Goal: Task Accomplishment & Management: Manage account settings

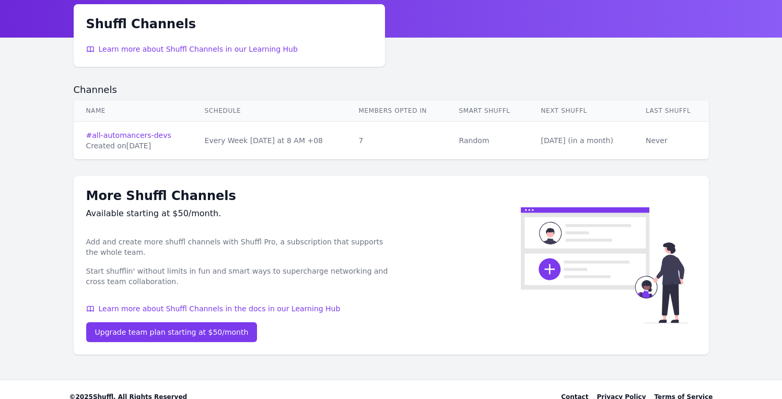
scroll to position [61, 0]
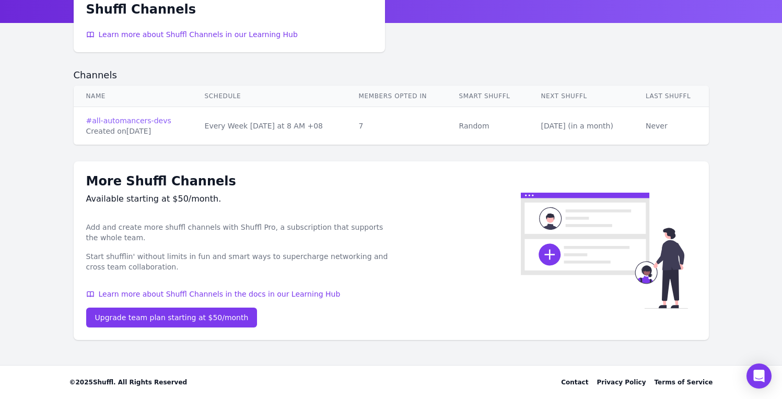
click at [151, 122] on link "# all-automancers-devs" at bounding box center [133, 120] width 94 height 10
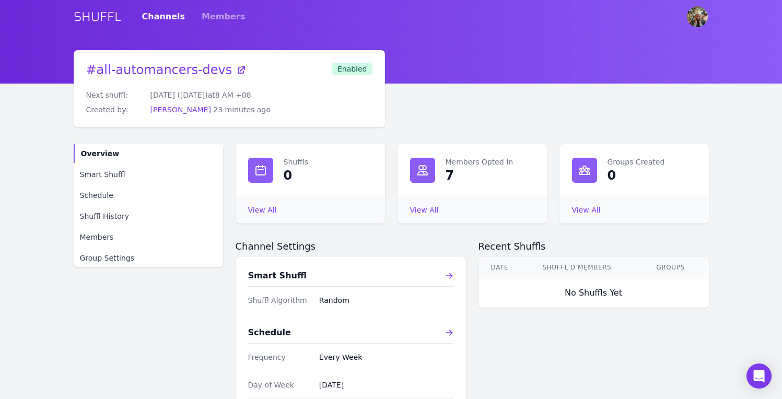
click at [440, 209] on div "View All Members Opted In" at bounding box center [472, 210] width 124 height 10
click at [418, 212] on link "View All Members Opted In" at bounding box center [424, 210] width 29 height 8
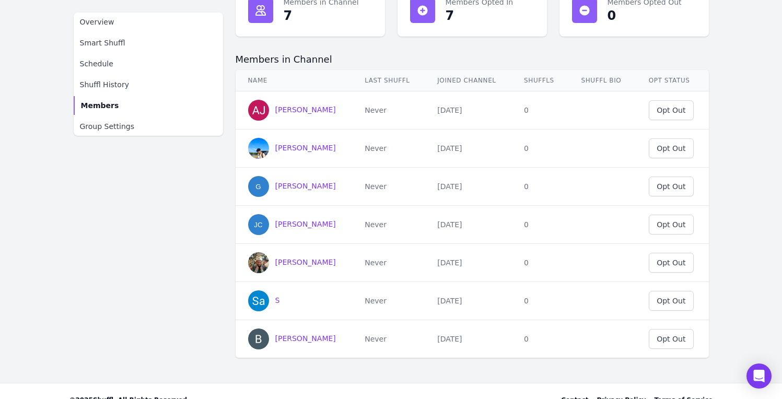
scroll to position [174, 0]
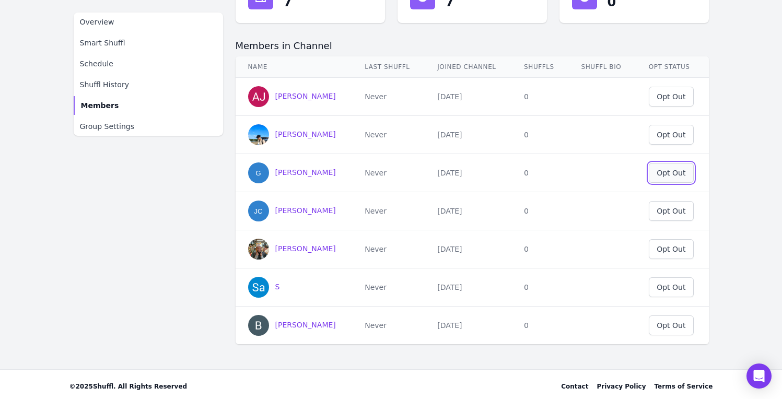
click at [684, 172] on div "Opt Out" at bounding box center [671, 173] width 29 height 10
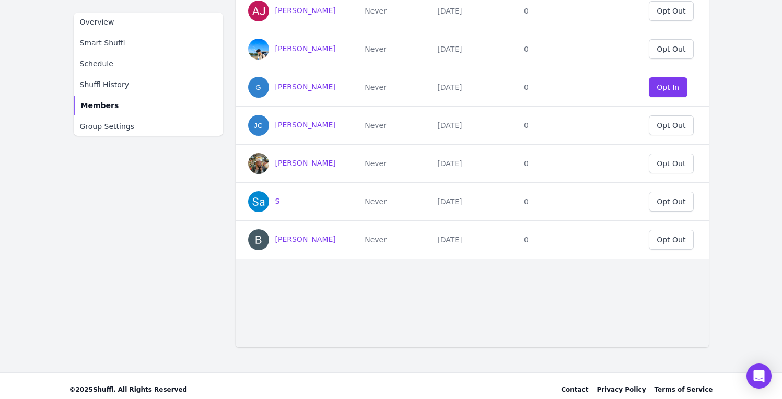
scroll to position [178, 0]
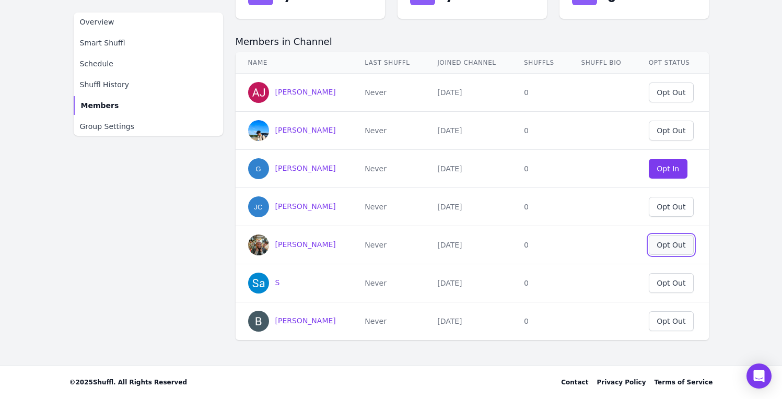
click at [680, 249] on div "Opt Out" at bounding box center [671, 245] width 29 height 10
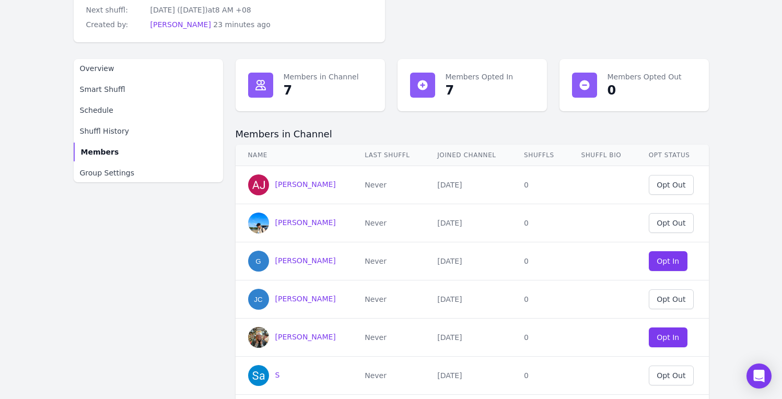
scroll to position [0, 0]
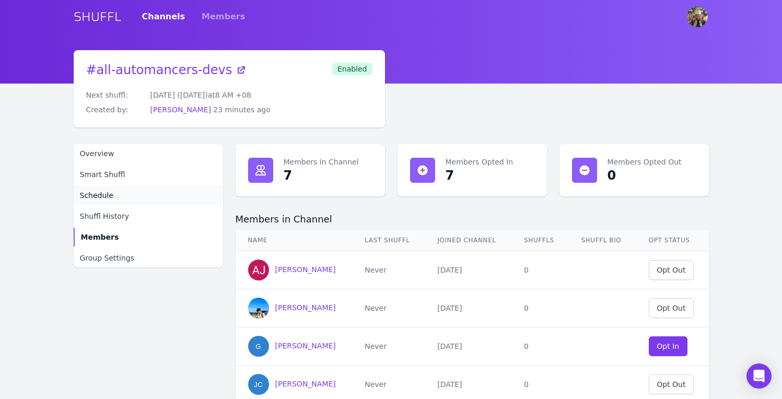
click at [112, 197] on link "Schedule" at bounding box center [148, 195] width 149 height 19
select select "pm"
select select "[GEOGRAPHIC_DATA]/[GEOGRAPHIC_DATA]"
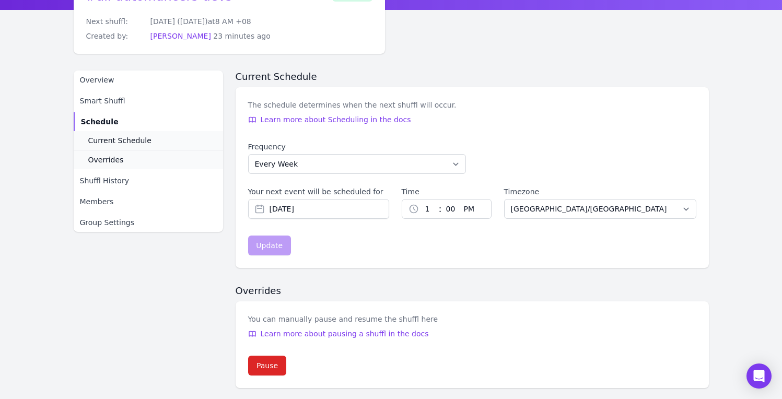
scroll to position [79, 0]
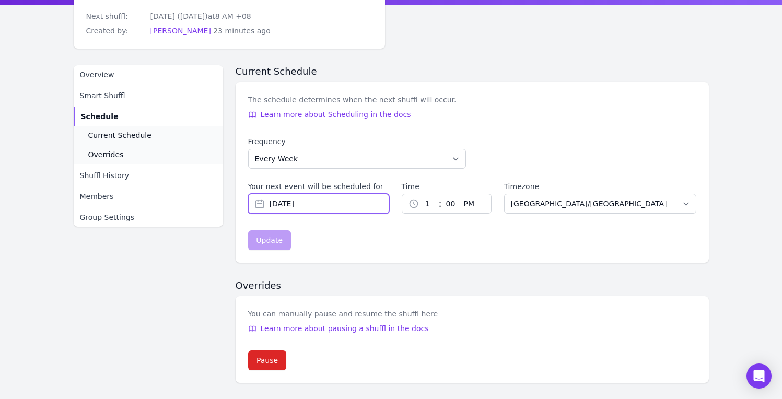
click at [326, 205] on input "[DATE]" at bounding box center [318, 204] width 141 height 20
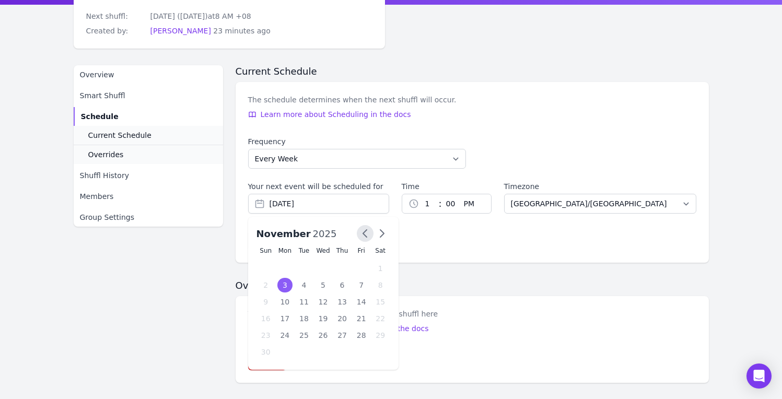
click at [365, 240] on button "button" at bounding box center [365, 233] width 17 height 17
click at [285, 286] on div "6" at bounding box center [285, 285] width 15 height 15
type input "[DATE]"
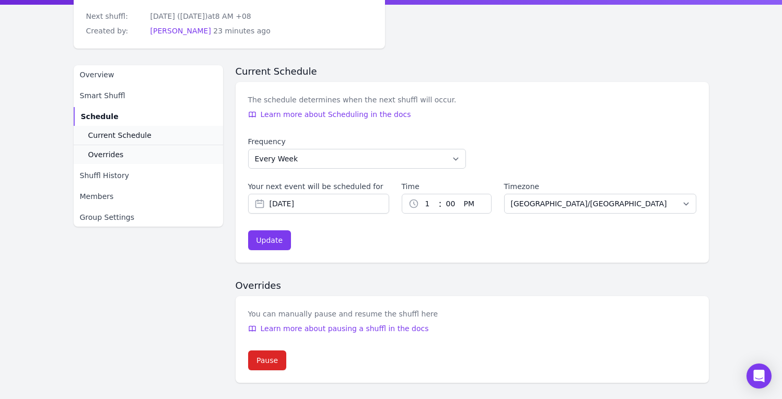
click at [451, 204] on select "00 01 02 03 04 05 06 07 08 09 10 11 12 13 14 15 16 17 18 19 20 21 22 23 24 25 2…" at bounding box center [451, 203] width 18 height 19
select select "5"
click at [442, 194] on select "00 01 02 03 04 05 06 07 08 09 10 11 12 13 14 15 16 17 18 19 20 21 22 23 24 25 2…" at bounding box center [451, 203] width 18 height 19
click at [431, 203] on select "1 2 3 4 5 6 7 8 9 10 11 12" at bounding box center [429, 203] width 20 height 19
select select "5"
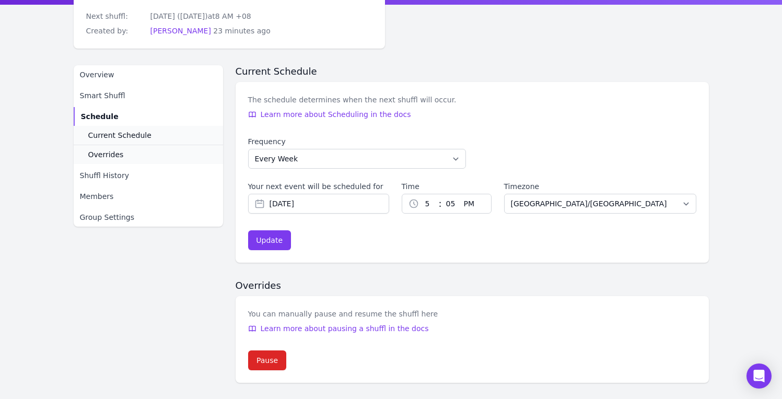
click at [419, 194] on select "1 2 3 4 5 6 7 8 9 10 11 12" at bounding box center [429, 203] width 20 height 19
click at [259, 244] on div "Update" at bounding box center [269, 240] width 27 height 10
type input "[DATE]"
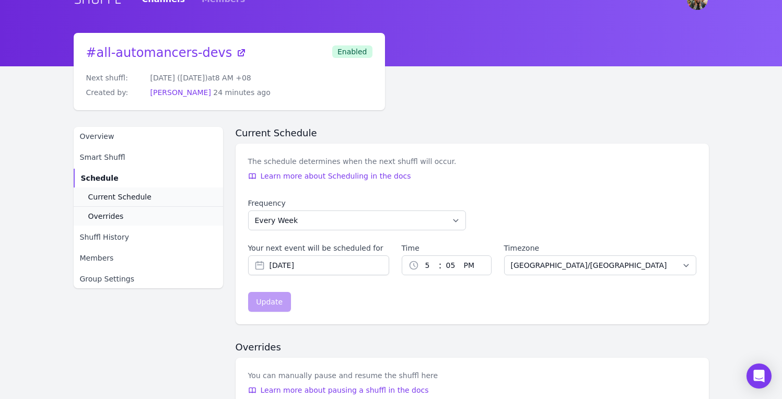
scroll to position [13, 0]
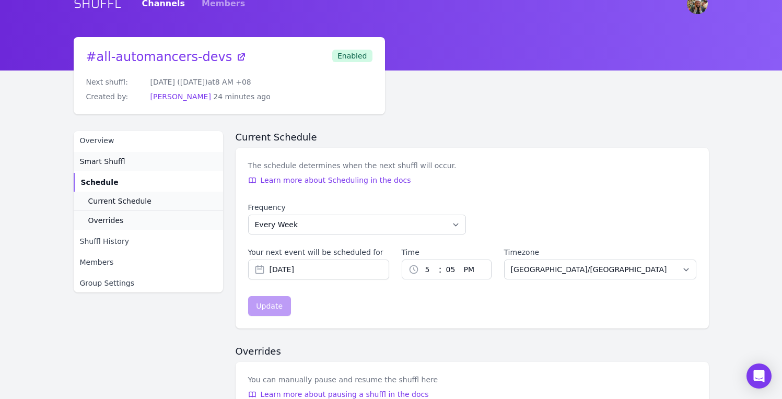
click at [104, 162] on span "Smart Shuffl" at bounding box center [102, 161] width 45 height 10
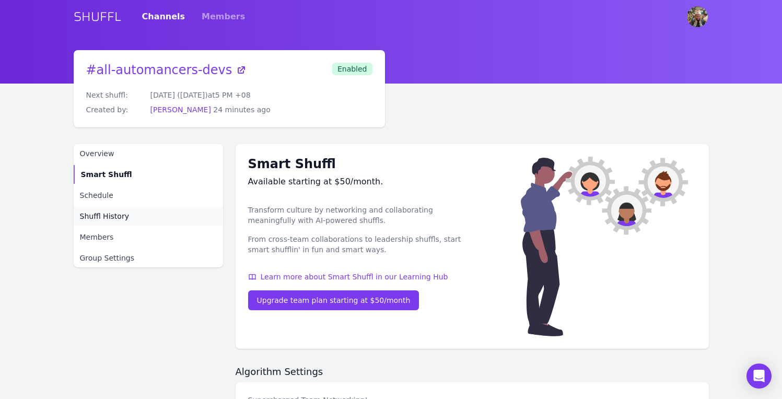
click at [118, 217] on span "Shuffl History" at bounding box center [104, 216] width 49 height 10
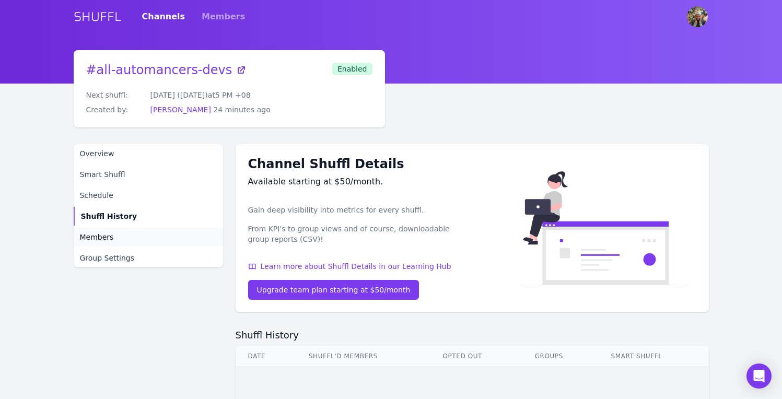
click at [112, 231] on link "Members" at bounding box center [148, 237] width 149 height 19
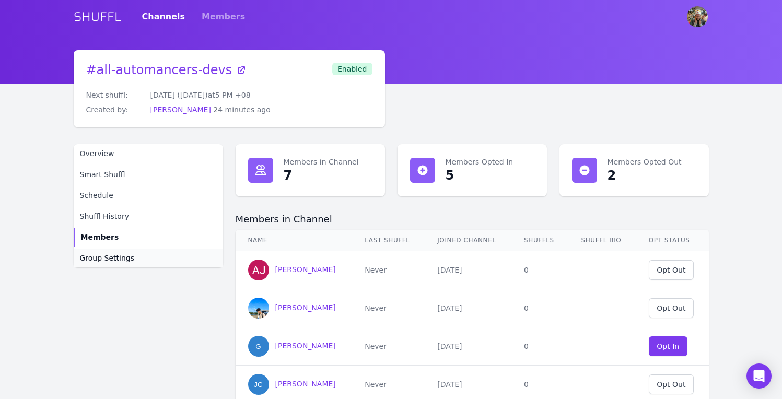
click at [108, 259] on span "Group Settings" at bounding box center [107, 258] width 55 height 10
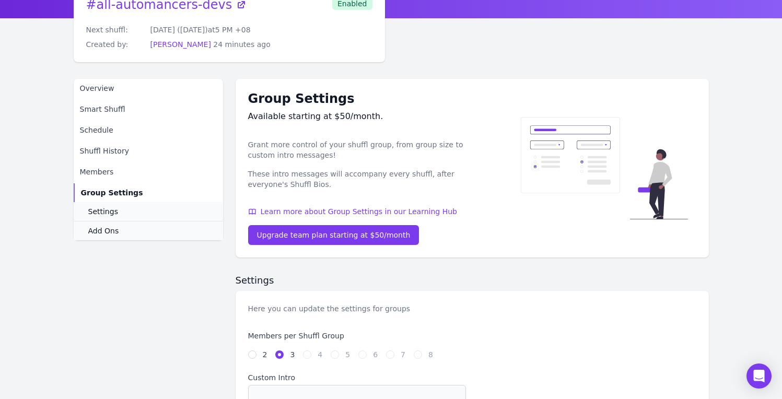
scroll to position [222, 0]
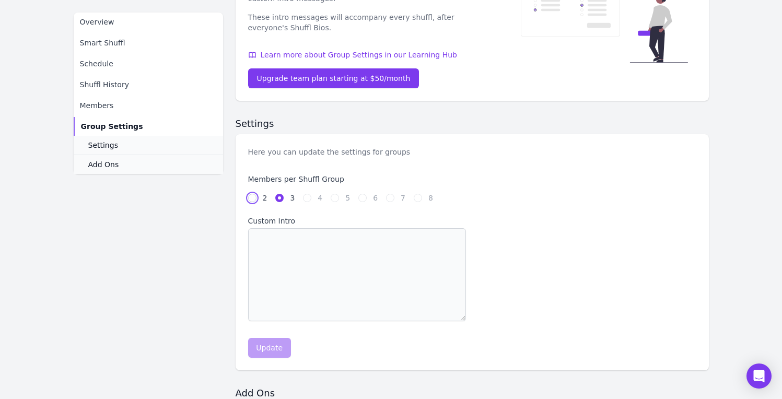
click at [250, 197] on input "2" at bounding box center [252, 198] width 8 height 8
radio input "true"
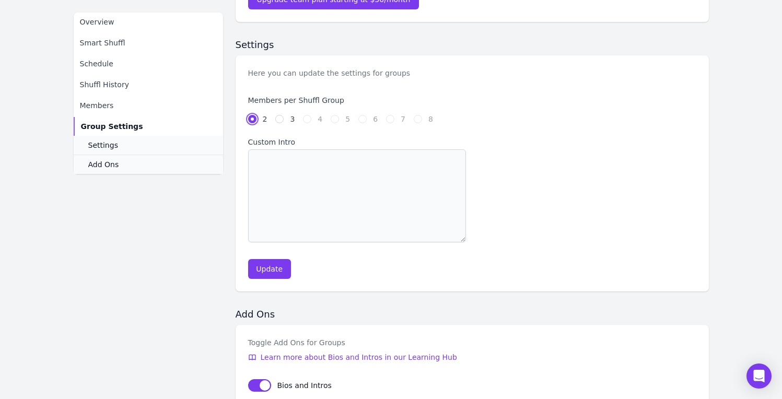
scroll to position [305, 0]
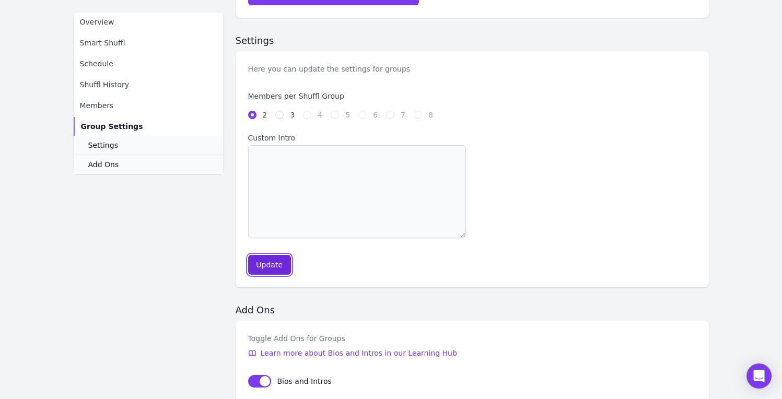
click at [265, 262] on div "Update" at bounding box center [269, 265] width 27 height 10
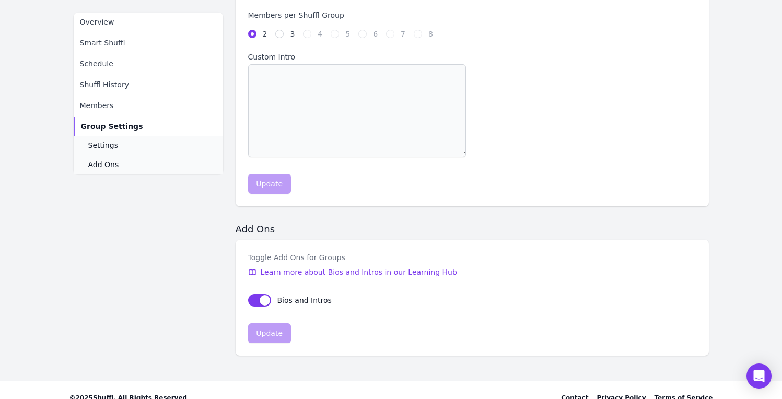
scroll to position [402, 0]
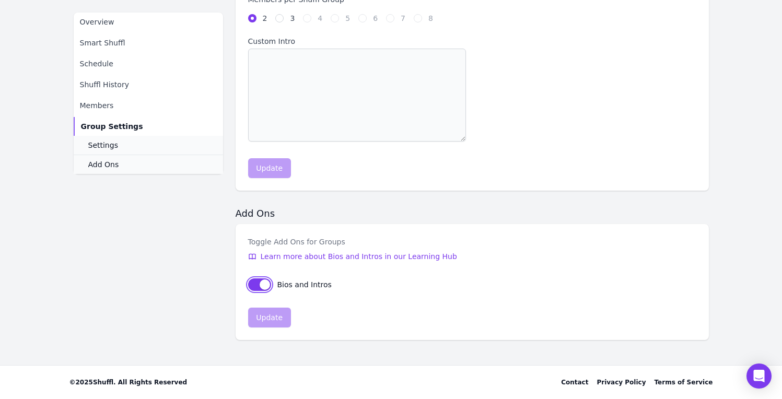
click at [264, 285] on button "sendBiosToGroups" at bounding box center [259, 285] width 23 height 13
click at [275, 317] on div "Update" at bounding box center [269, 318] width 27 height 10
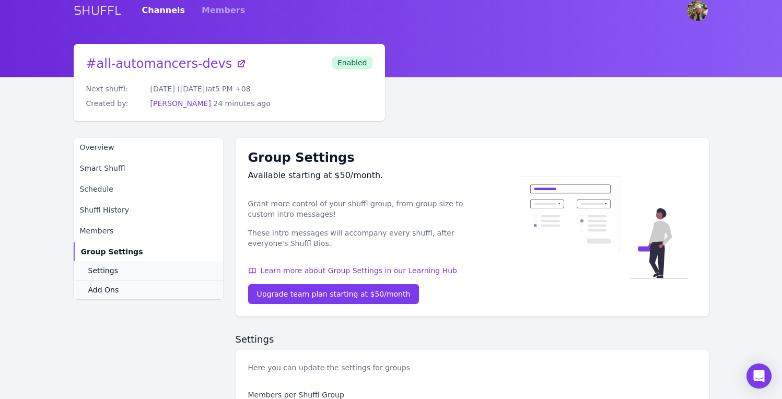
scroll to position [0, 0]
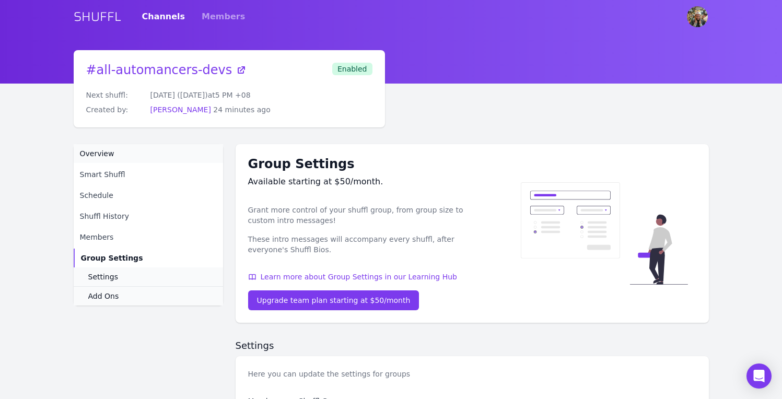
click at [98, 159] on link "Overview" at bounding box center [148, 153] width 149 height 19
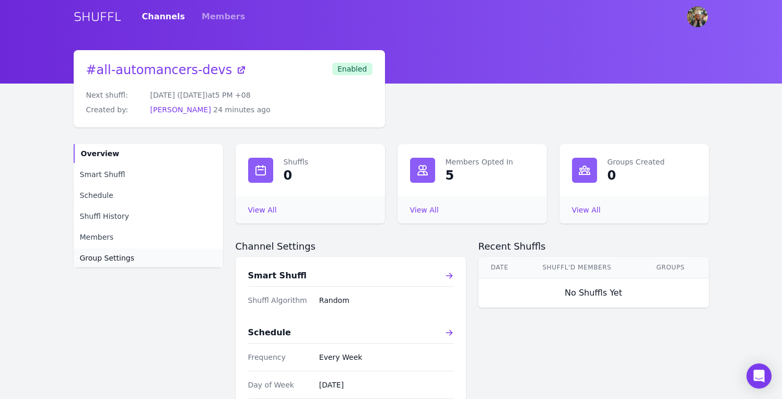
click at [119, 255] on span "Group Settings" at bounding box center [107, 258] width 55 height 10
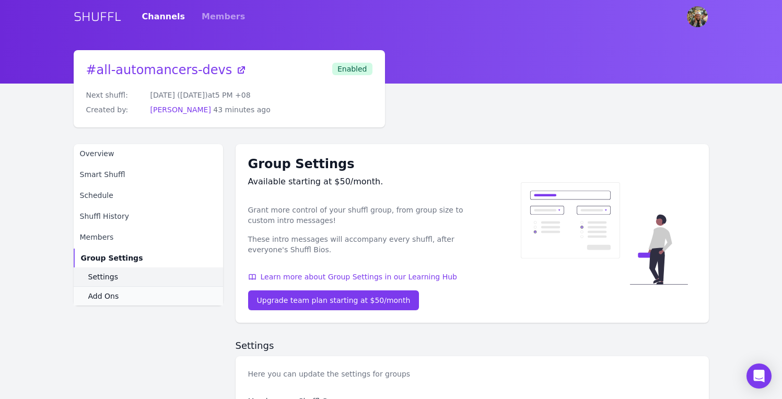
click at [111, 279] on span "Settings" at bounding box center [103, 277] width 30 height 10
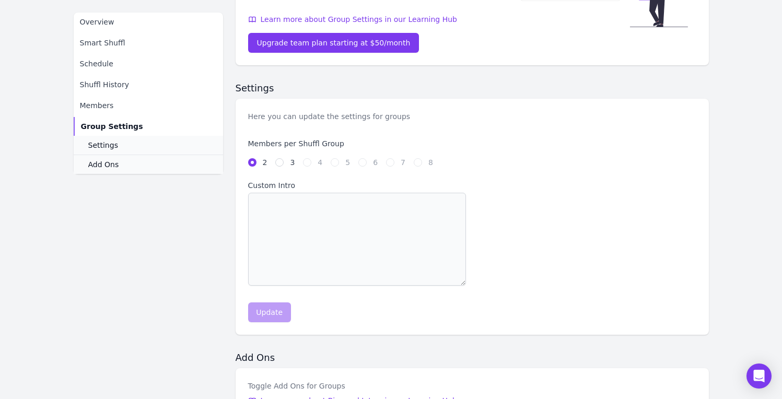
scroll to position [247, 0]
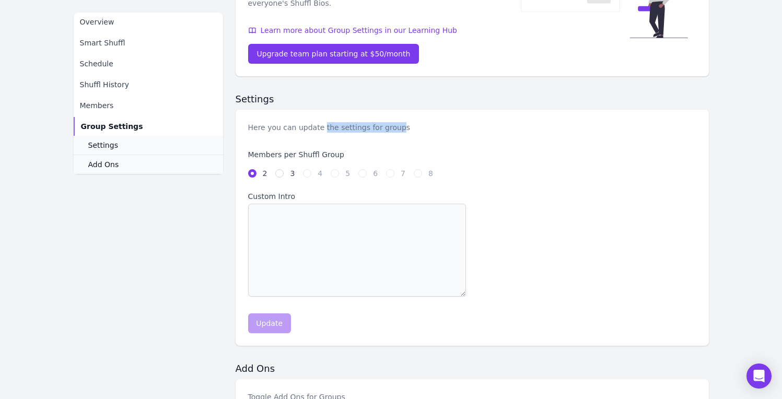
drag, startPoint x: 338, startPoint y: 124, endPoint x: 409, endPoint y: 126, distance: 70.6
click at [408, 126] on div "Here you can update the settings for groups" at bounding box center [472, 127] width 448 height 10
click at [411, 126] on div "Here you can update the settings for groups" at bounding box center [472, 127] width 448 height 10
click at [279, 174] on input "3" at bounding box center [279, 173] width 8 height 8
radio input "true"
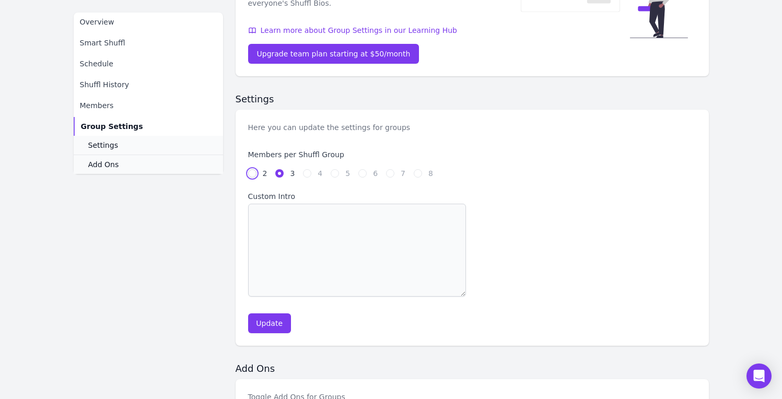
click at [248, 173] on input "2" at bounding box center [252, 173] width 8 height 8
radio input "true"
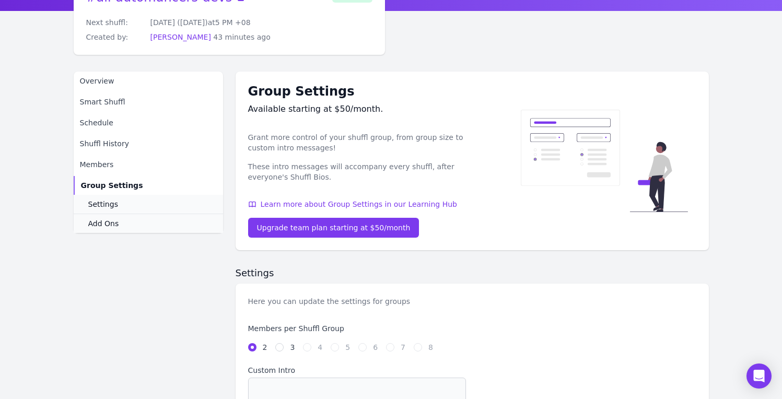
scroll to position [71, 0]
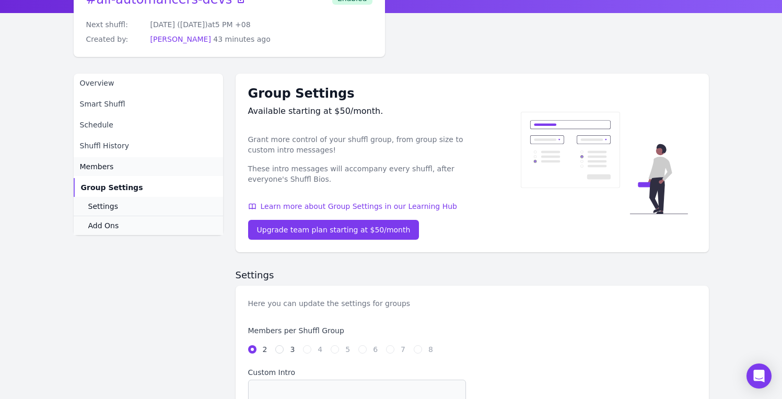
click at [103, 168] on span "Members" at bounding box center [97, 166] width 34 height 10
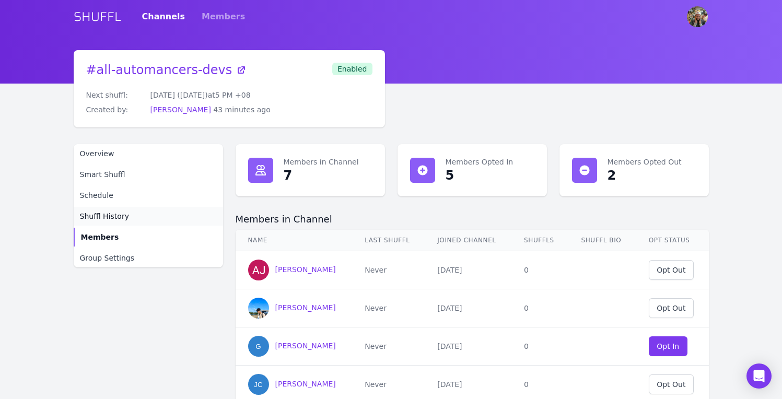
click at [97, 217] on span "Shuffl History" at bounding box center [104, 216] width 49 height 10
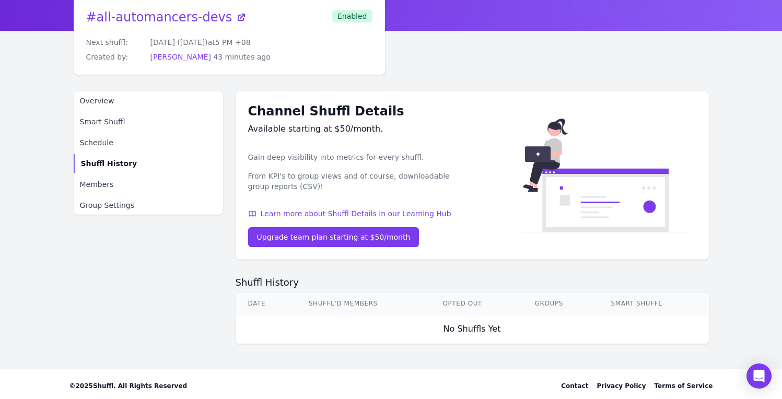
scroll to position [56, 0]
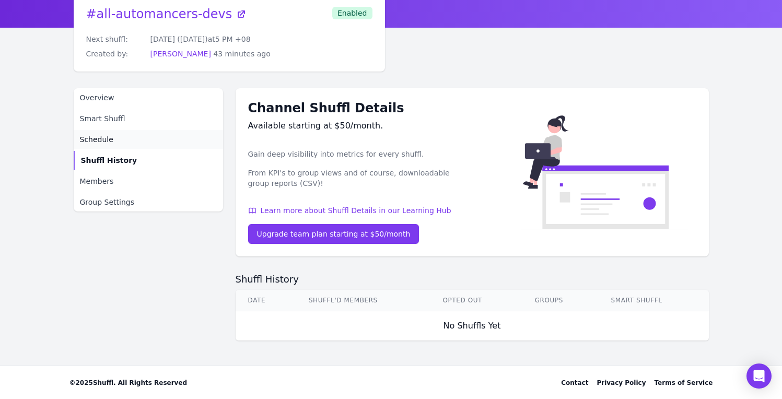
click at [97, 137] on span "Schedule" at bounding box center [96, 139] width 33 height 10
select select "5"
select select "pm"
select select "[GEOGRAPHIC_DATA]/[GEOGRAPHIC_DATA]"
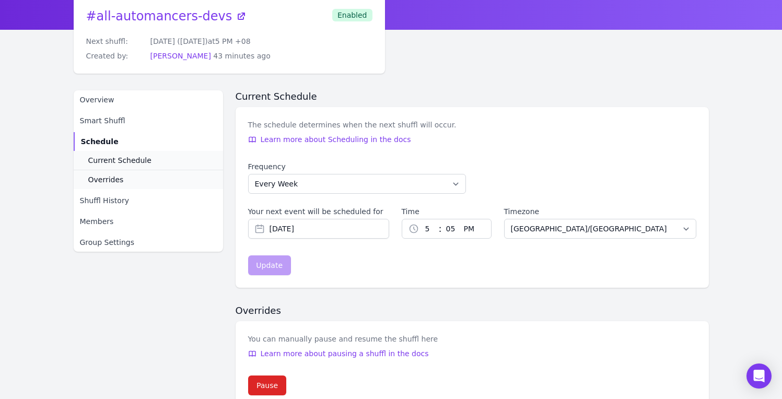
scroll to position [56, 0]
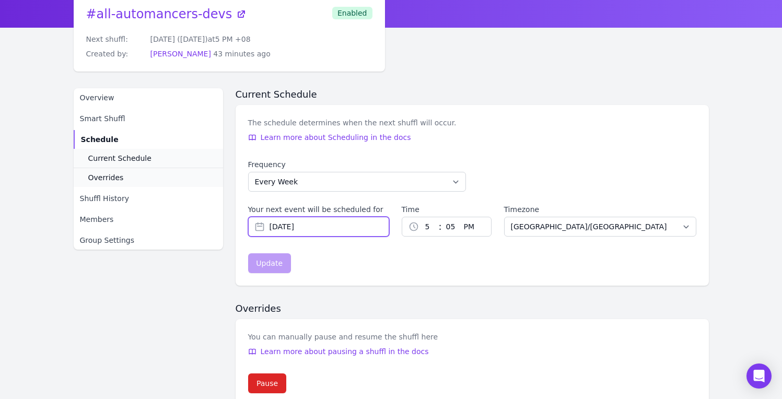
click at [320, 227] on input "[DATE]" at bounding box center [318, 227] width 141 height 20
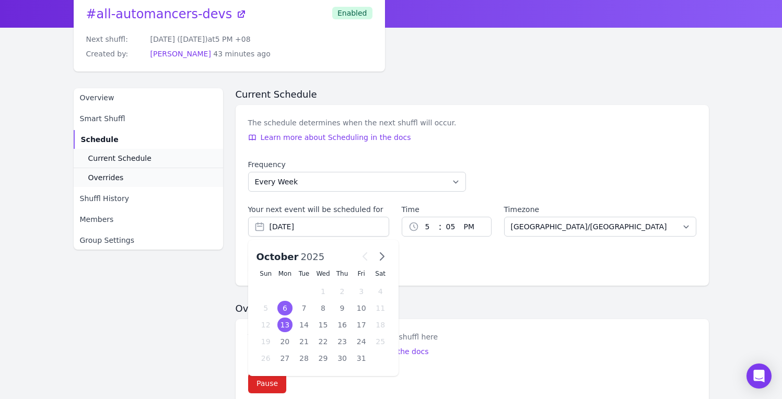
click at [285, 325] on div "13" at bounding box center [285, 325] width 15 height 15
type input "[DATE]"
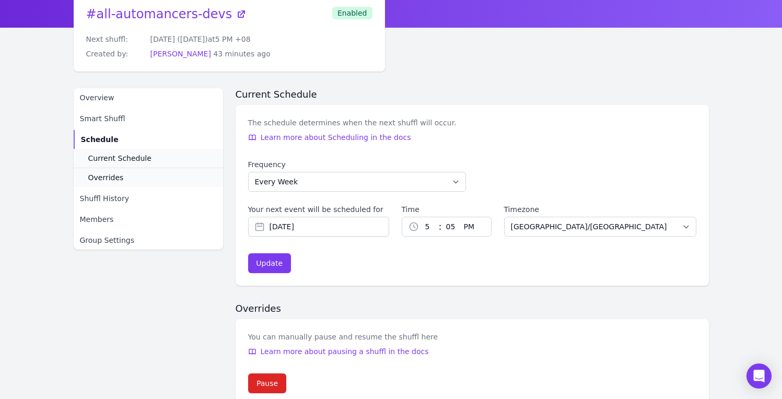
click at [430, 226] on select "1 2 3 4 5 6 7 8 9 10 11 12" at bounding box center [429, 226] width 20 height 19
select select "1"
click at [419, 217] on select "1 2 3 4 5 6 7 8 9 10 11 12" at bounding box center [429, 226] width 20 height 19
click at [449, 227] on select "00 01 02 03 04 05 06 07 08 09 10 11 12 13 14 15 16 17 18 19 20 21 22 23 24 25 2…" at bounding box center [451, 226] width 18 height 19
click at [473, 226] on select "AM PM" at bounding box center [478, 226] width 37 height 19
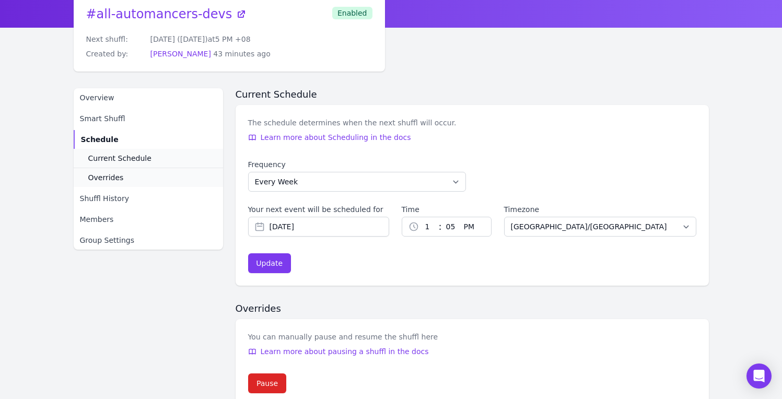
select select "am"
click at [460, 217] on select "AM PM" at bounding box center [478, 226] width 37 height 19
click at [425, 230] on select "1 2 3 4 5 6 7 8 9 10 11 12" at bounding box center [429, 226] width 20 height 19
select select "10"
click at [419, 217] on select "1 2 3 4 5 6 7 8 9 10 11 12" at bounding box center [429, 226] width 20 height 19
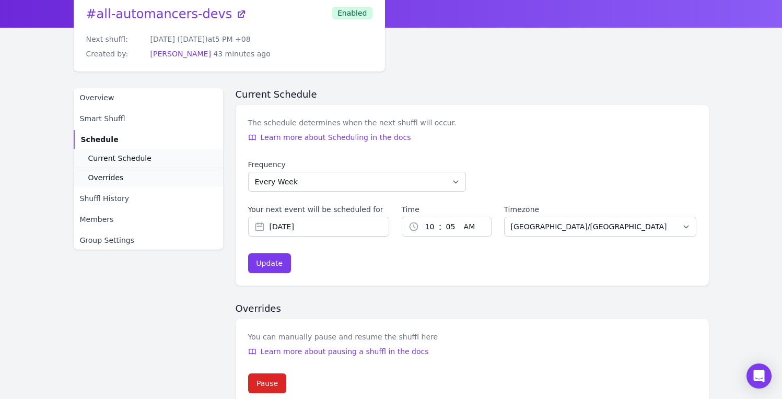
click at [448, 226] on select "00 01 02 03 04 05 06 07 08 09 10 11 12 13 14 15 16 17 18 19 20 21 22 23 24 25 2…" at bounding box center [451, 226] width 18 height 19
select select "0"
click at [442, 217] on select "00 01 02 03 04 05 06 07 08 09 10 11 12 13 14 15 16 17 18 19 20 21 22 23 24 25 2…" at bounding box center [451, 226] width 18 height 19
click at [268, 267] on div "Update" at bounding box center [269, 263] width 27 height 10
